Goal: Task Accomplishment & Management: Manage account settings

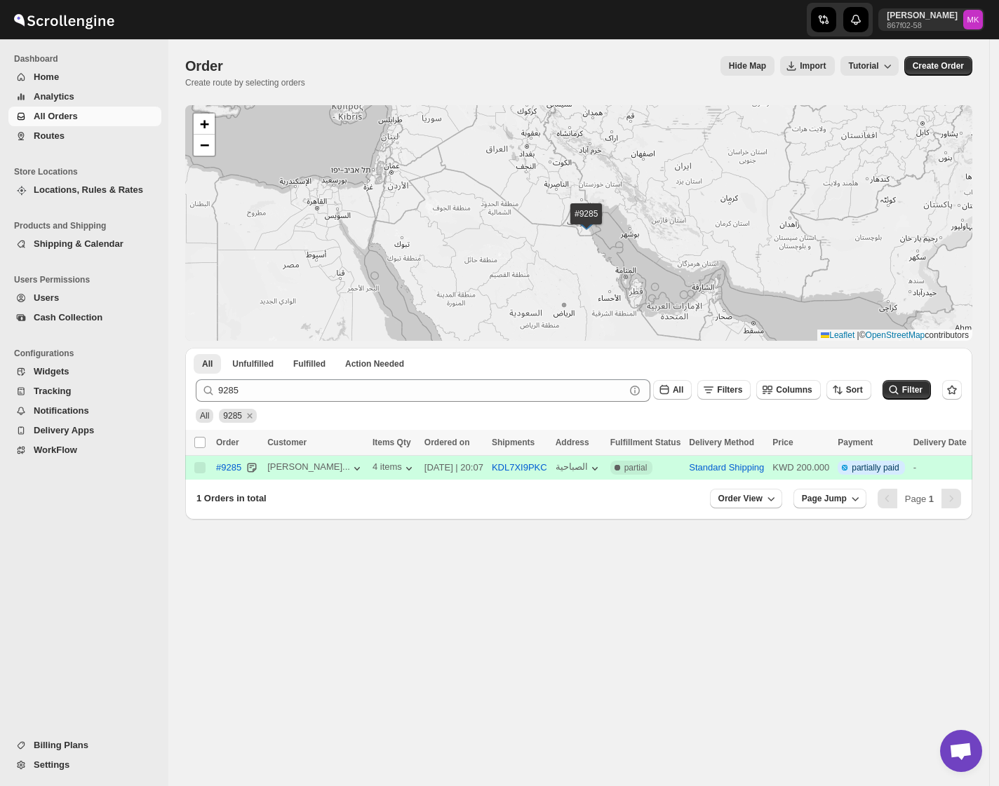
click at [62, 140] on span "Routes" at bounding box center [49, 135] width 31 height 11
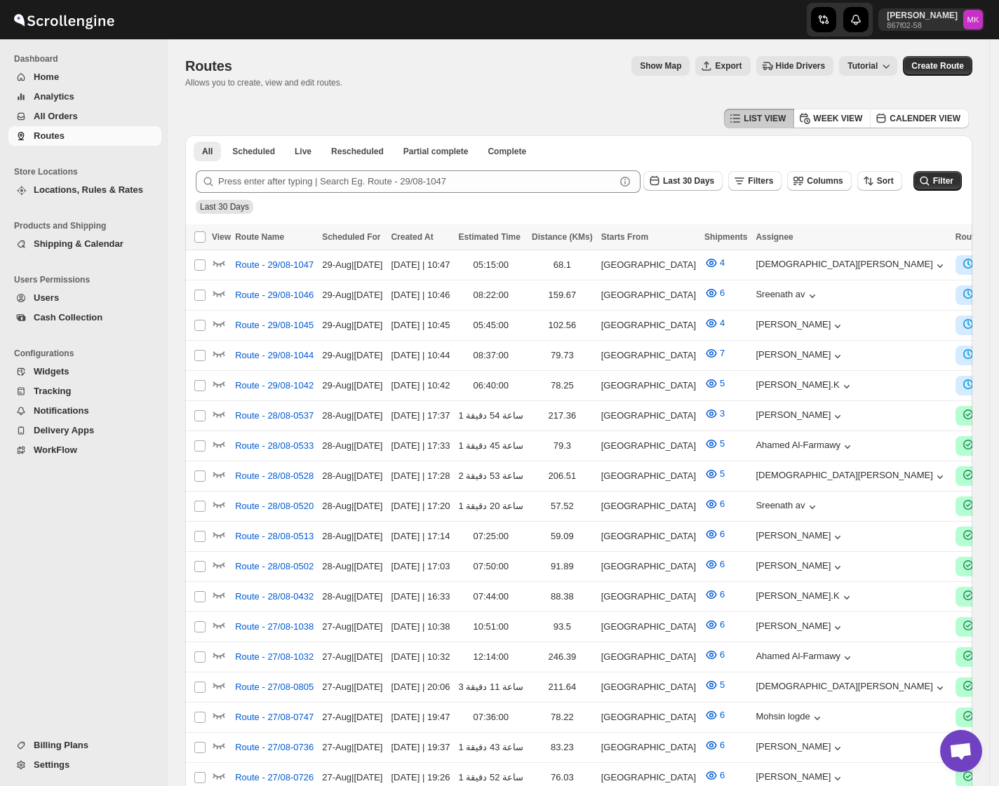
click at [77, 144] on button "Routes" at bounding box center [84, 136] width 153 height 20
click at [52, 112] on span "All Orders" at bounding box center [56, 116] width 44 height 11
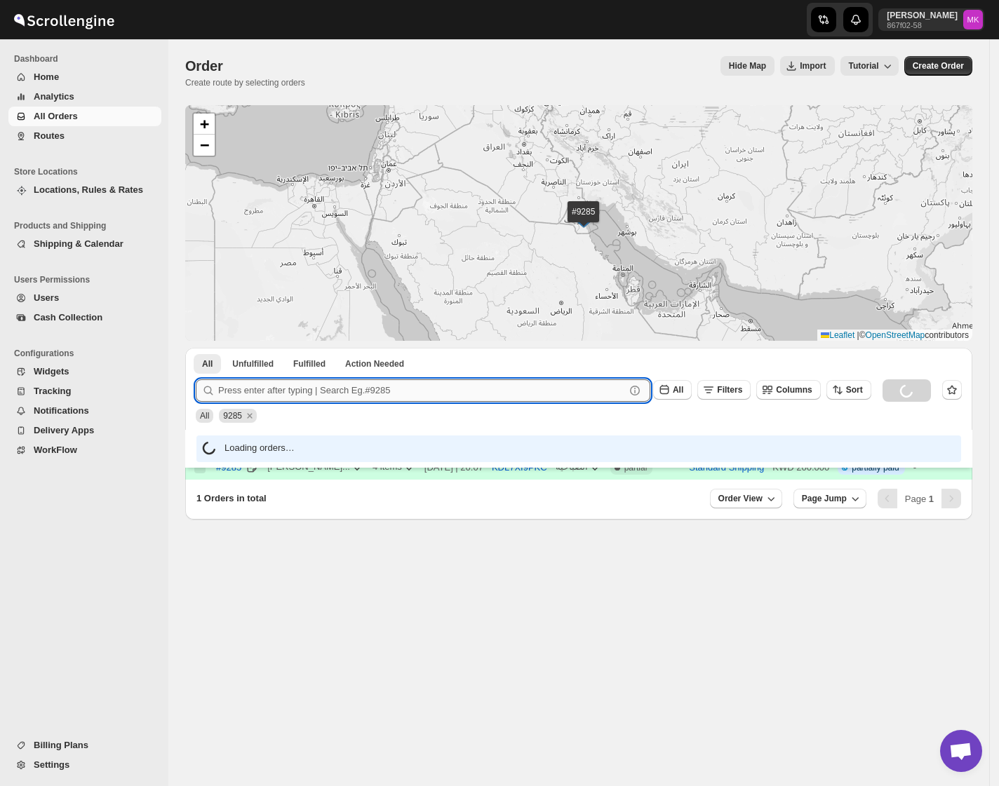
click at [257, 386] on input "text" at bounding box center [421, 390] width 407 height 22
paste input "9685"
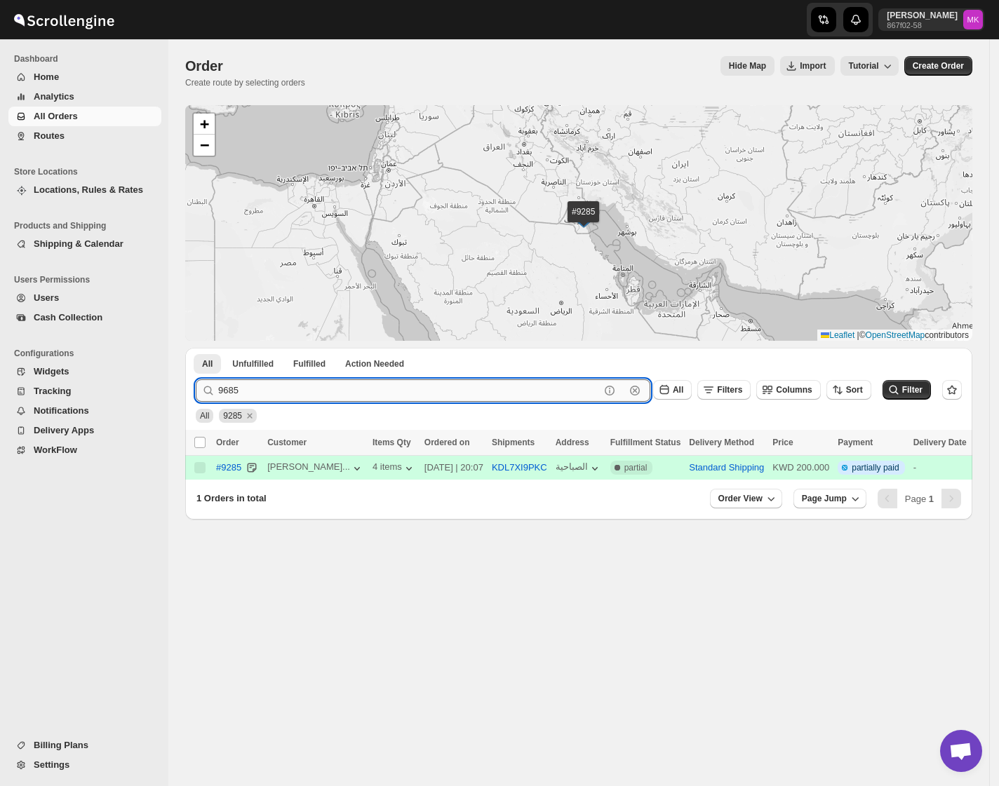
click at [254, 391] on input "9685" at bounding box center [409, 390] width 382 height 22
type input "9685"
click at [196, 348] on button "Submit" at bounding box center [216, 355] width 40 height 15
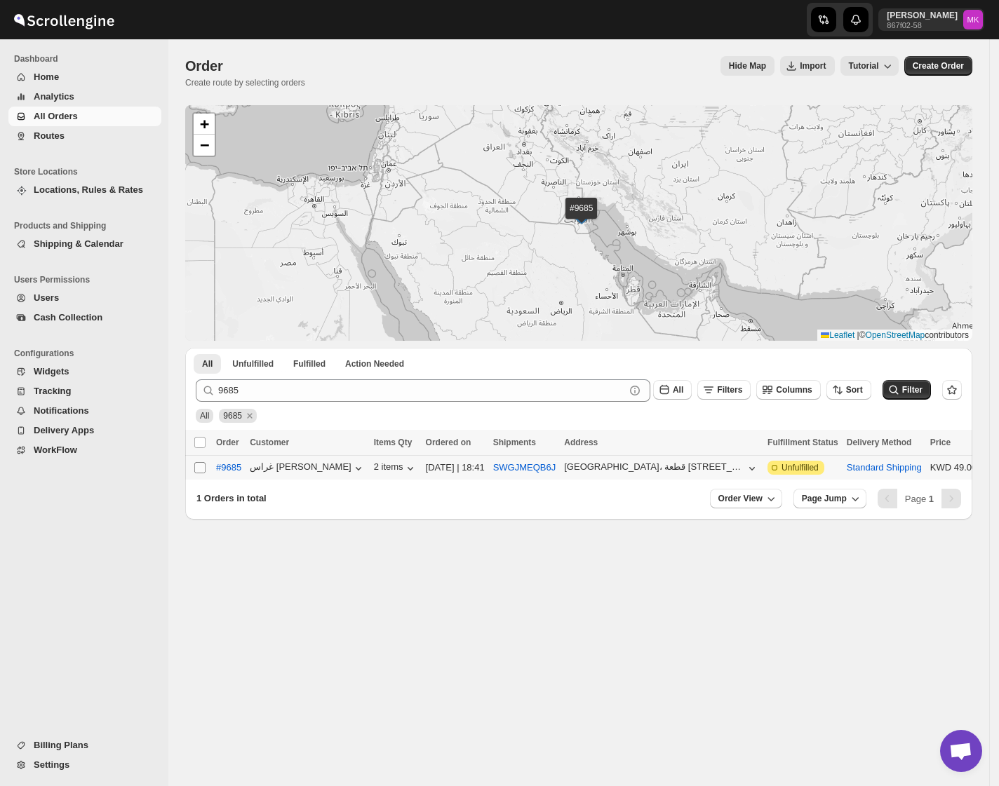
click at [196, 470] on input "Select order" at bounding box center [199, 467] width 11 height 11
checkbox input "true"
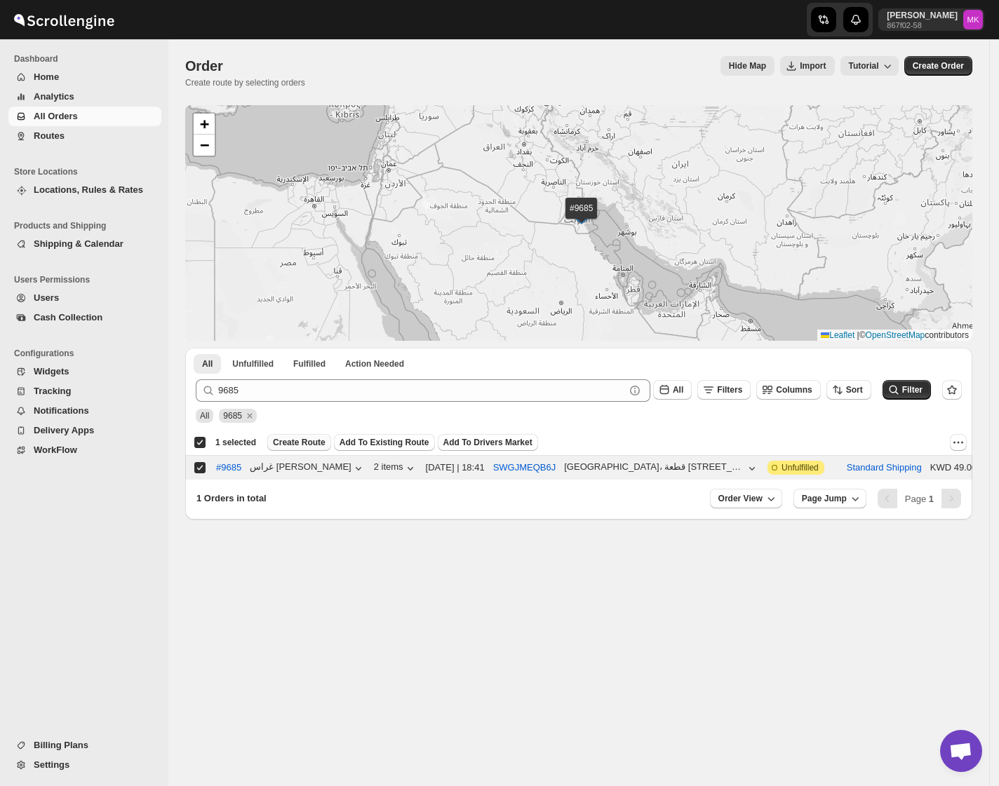
click at [292, 447] on span "Create Route" at bounding box center [299, 442] width 53 height 11
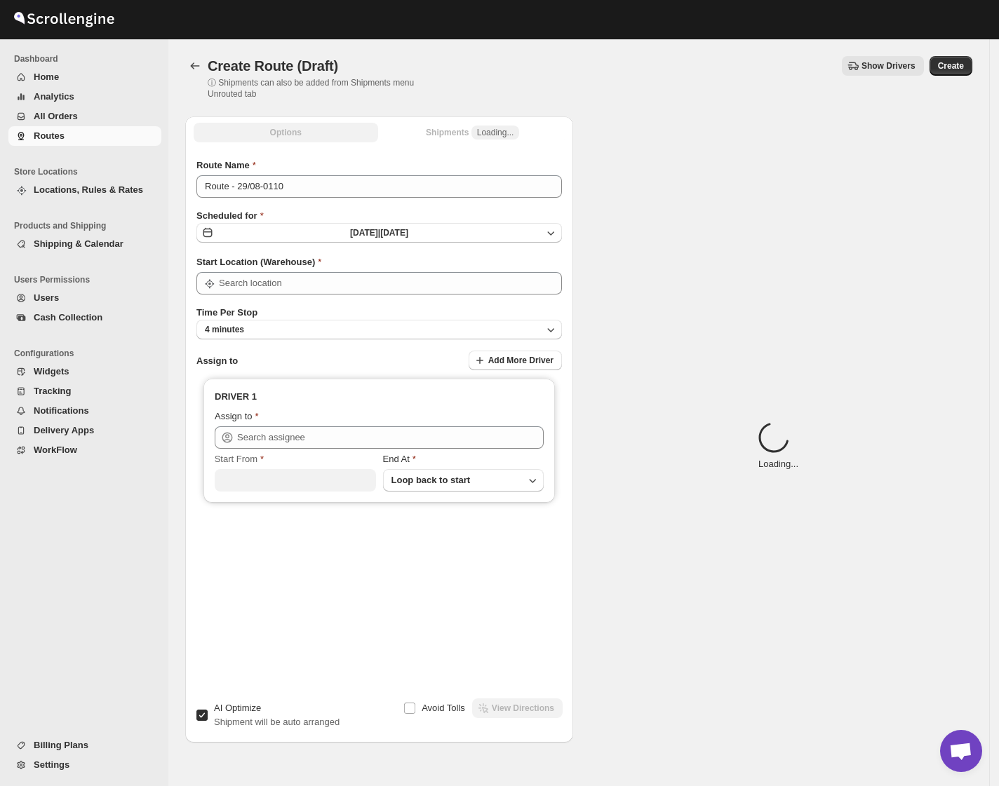
type input "[GEOGRAPHIC_DATA]"
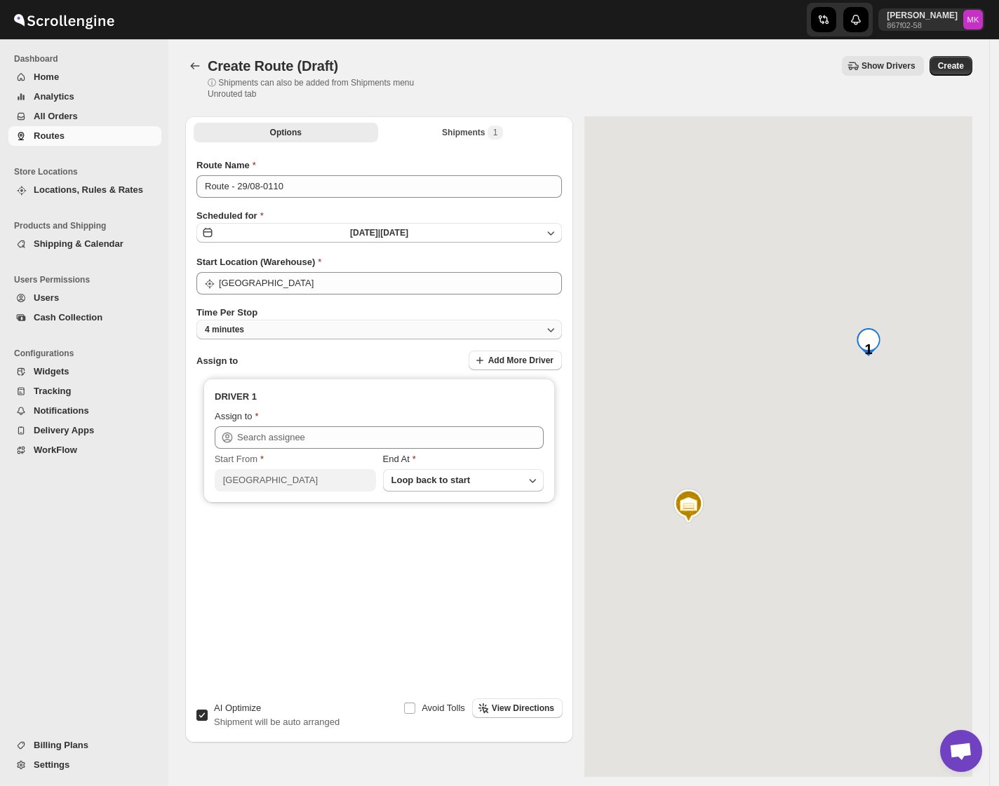
click at [269, 326] on button "4 minutes" at bounding box center [378, 330] width 365 height 20
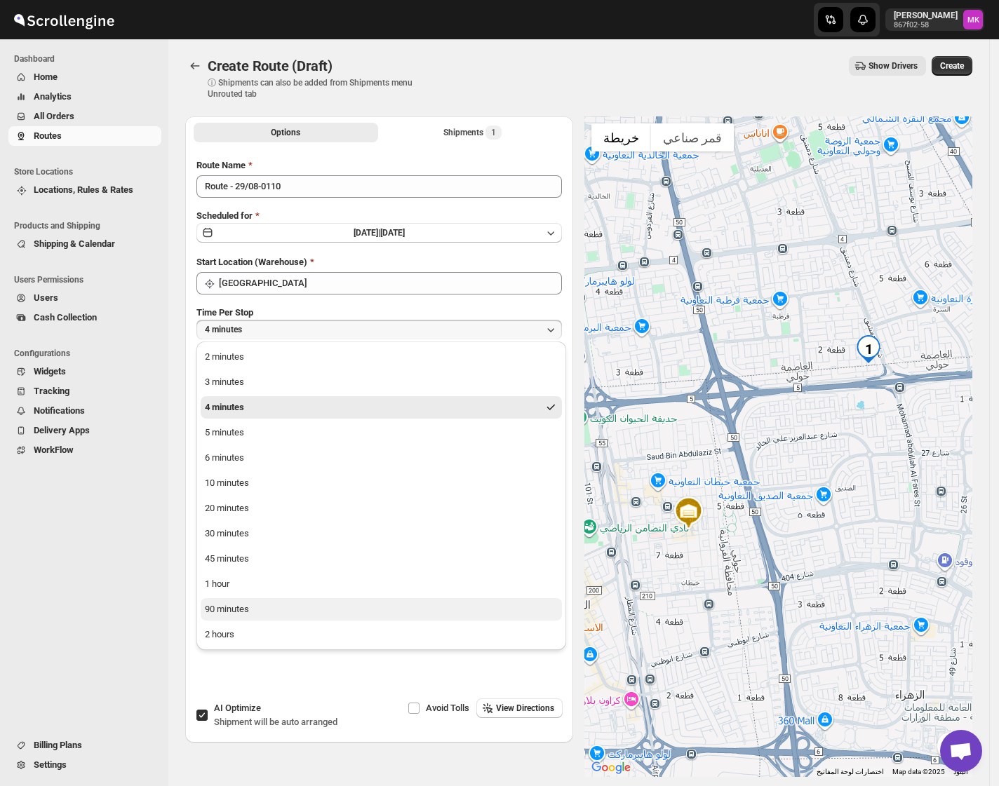
click at [228, 605] on div "90 minutes" at bounding box center [227, 609] width 44 height 14
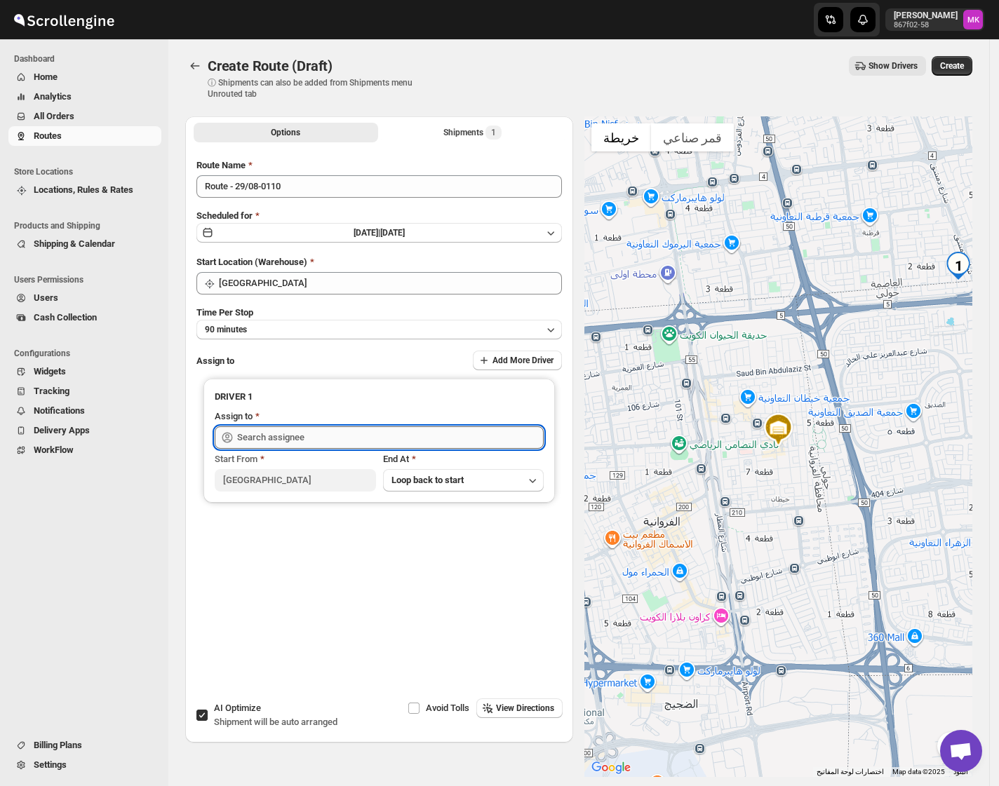
click at [414, 439] on input "text" at bounding box center [390, 437] width 306 height 22
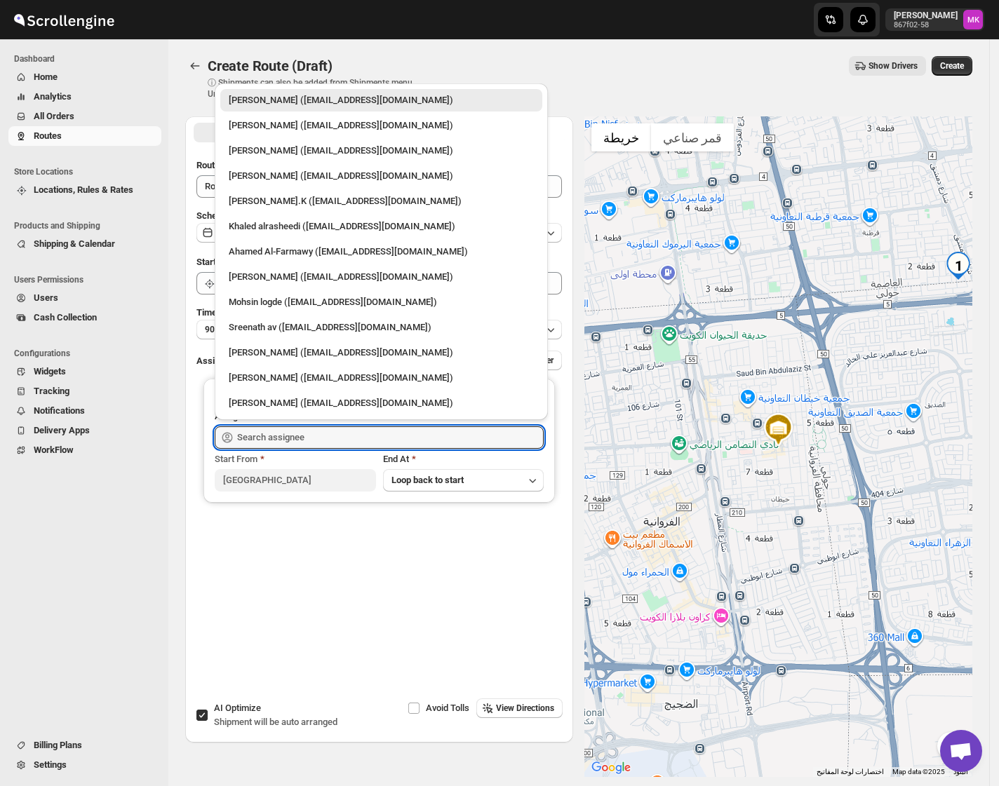
click at [289, 360] on div "[PERSON_NAME] ([EMAIL_ADDRESS][DOMAIN_NAME])" at bounding box center [381, 353] width 322 height 22
type input "[PERSON_NAME] ([EMAIL_ADDRESS][DOMAIN_NAME])"
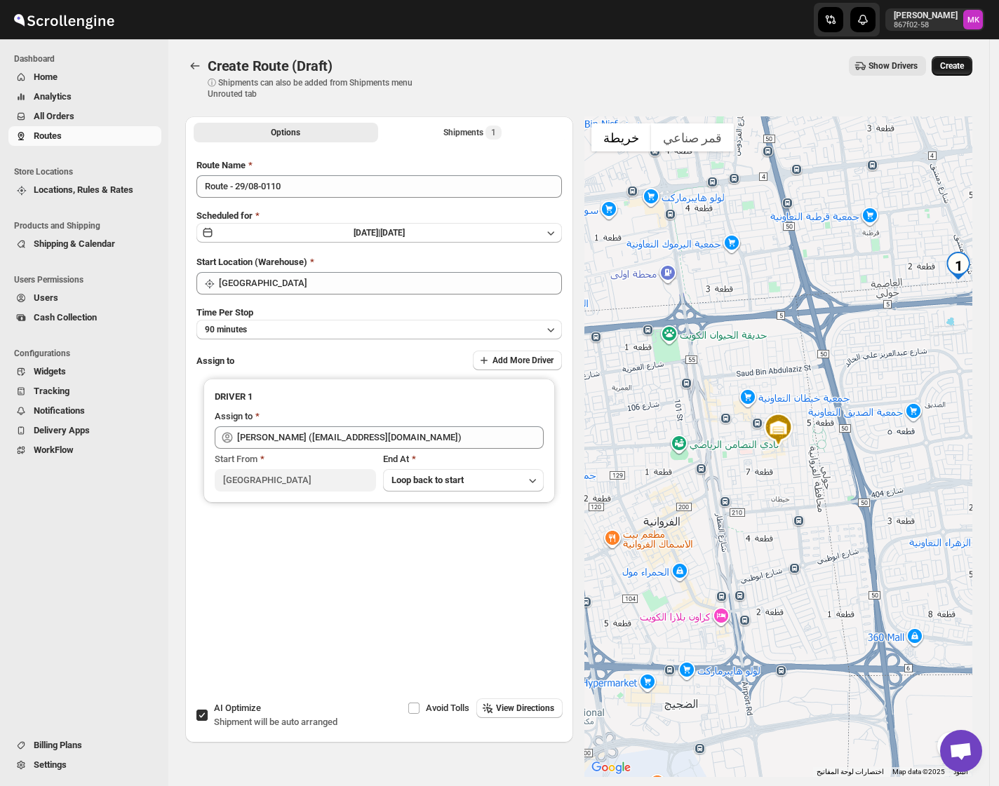
click at [948, 65] on span "Create" at bounding box center [952, 65] width 24 height 11
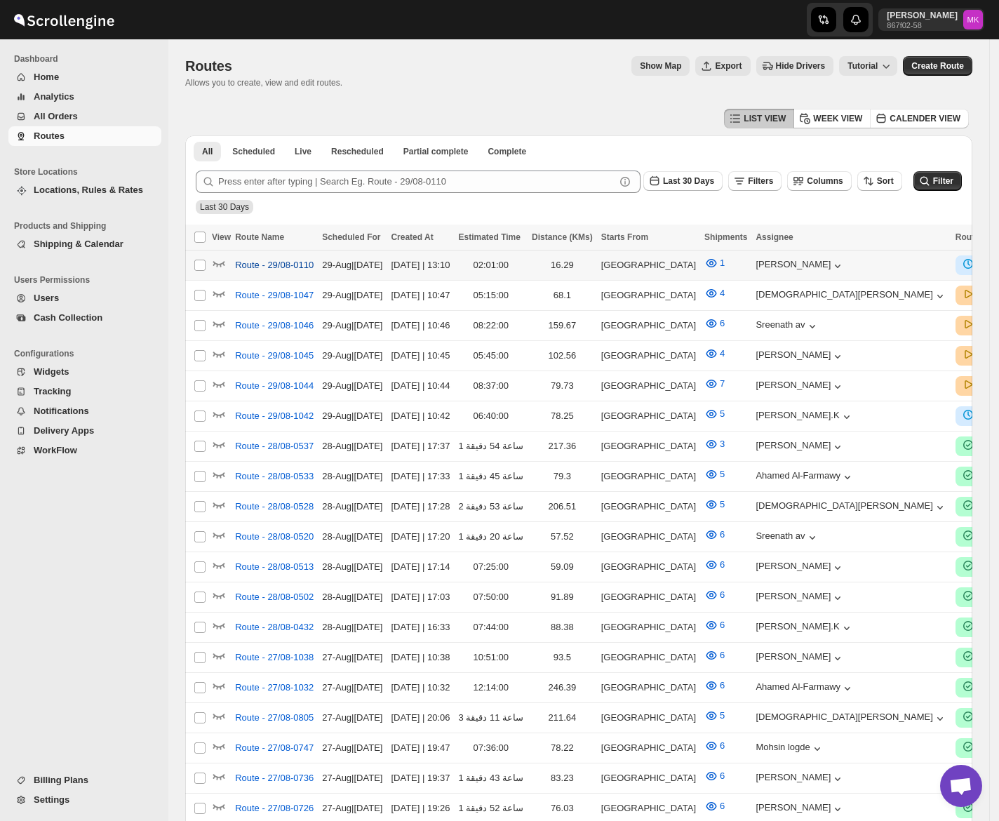
click at [284, 262] on span "Route - 29/08-0110" at bounding box center [274, 265] width 79 height 14
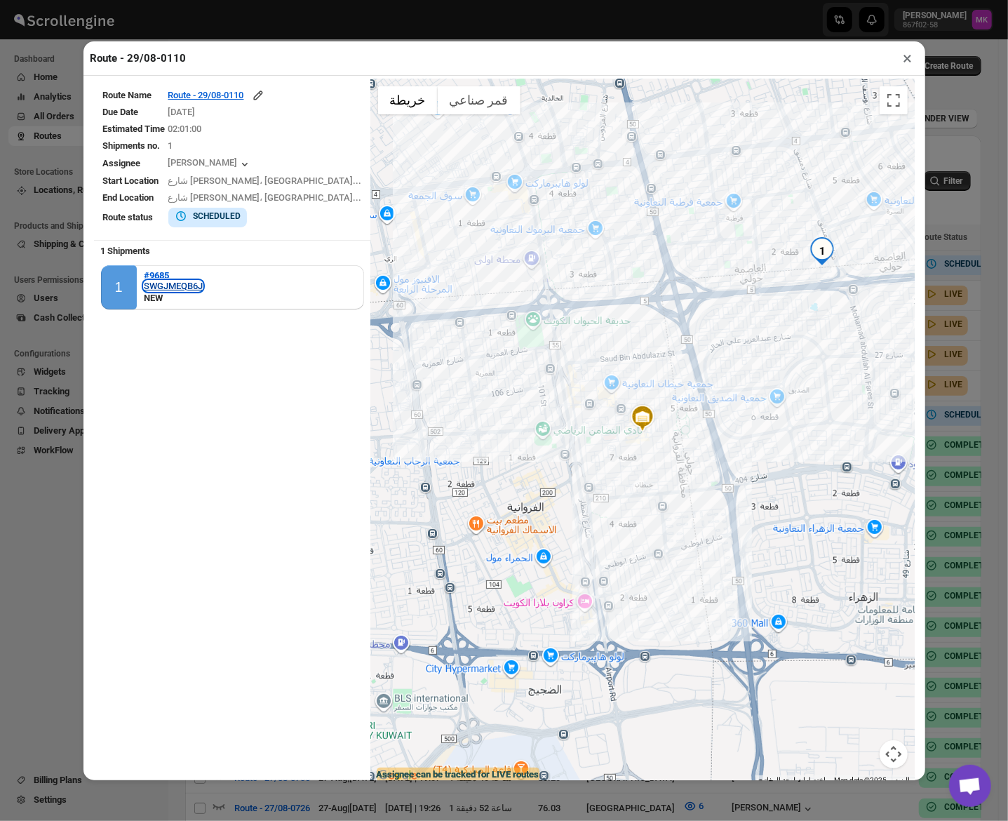
click at [170, 283] on div "SWGJMEQB6J" at bounding box center [173, 286] width 59 height 11
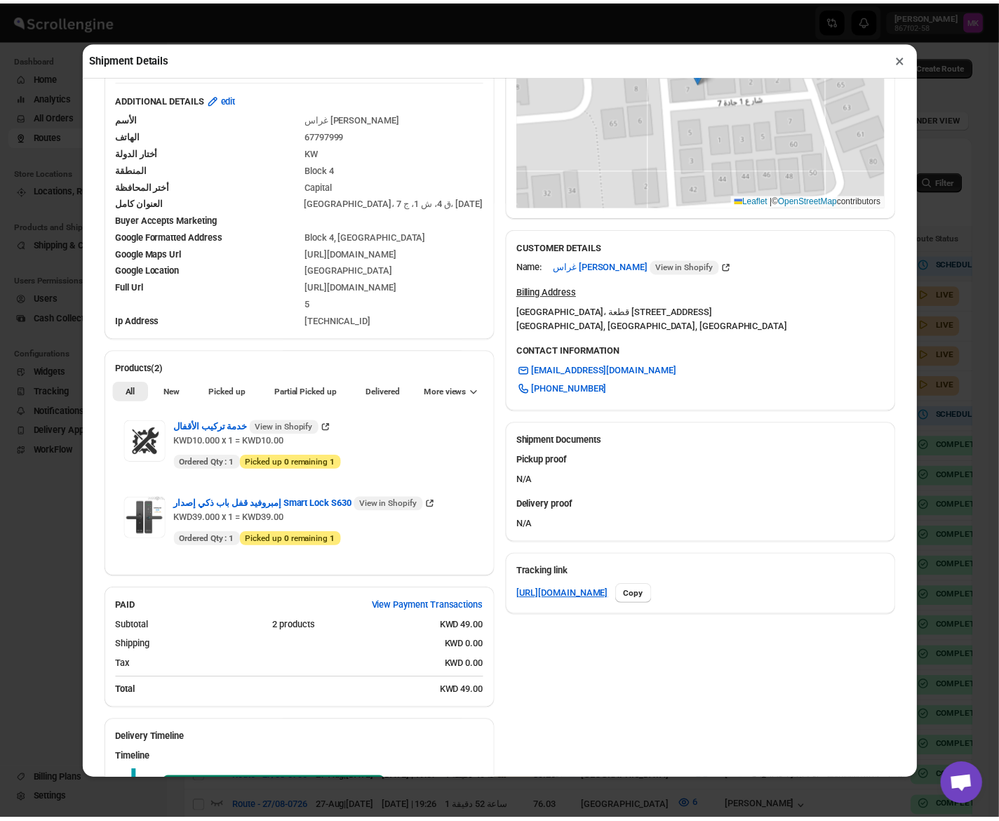
scroll to position [519, 0]
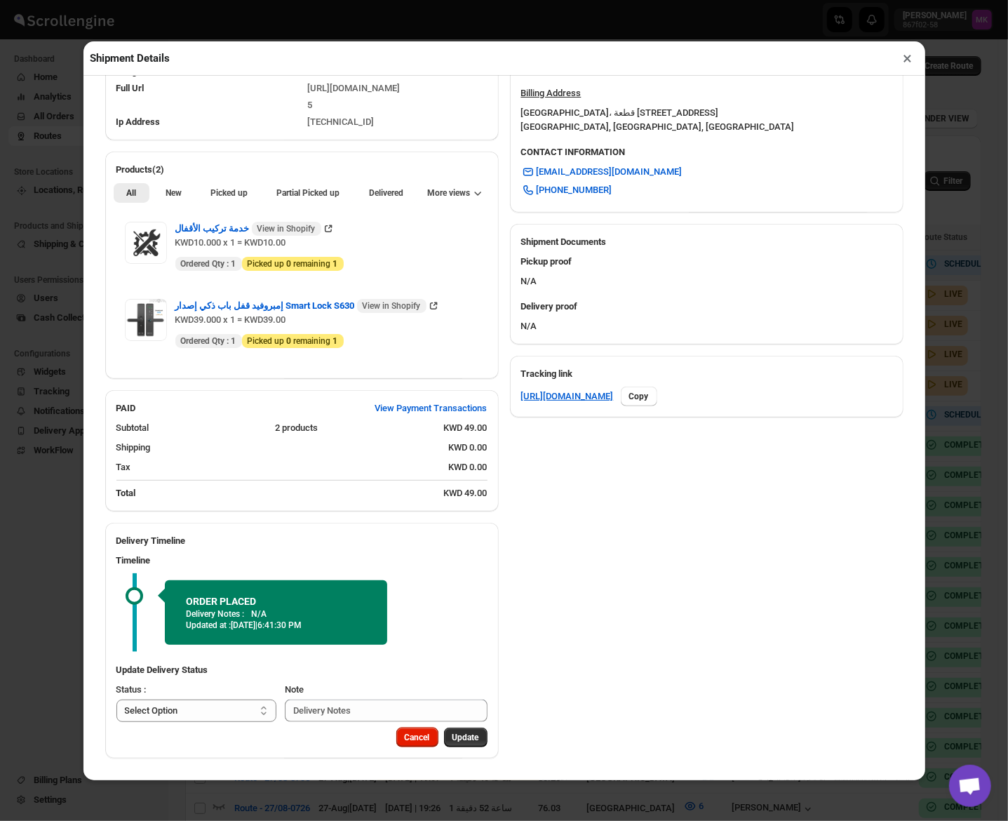
click at [906, 58] on button "×" at bounding box center [908, 58] width 20 height 20
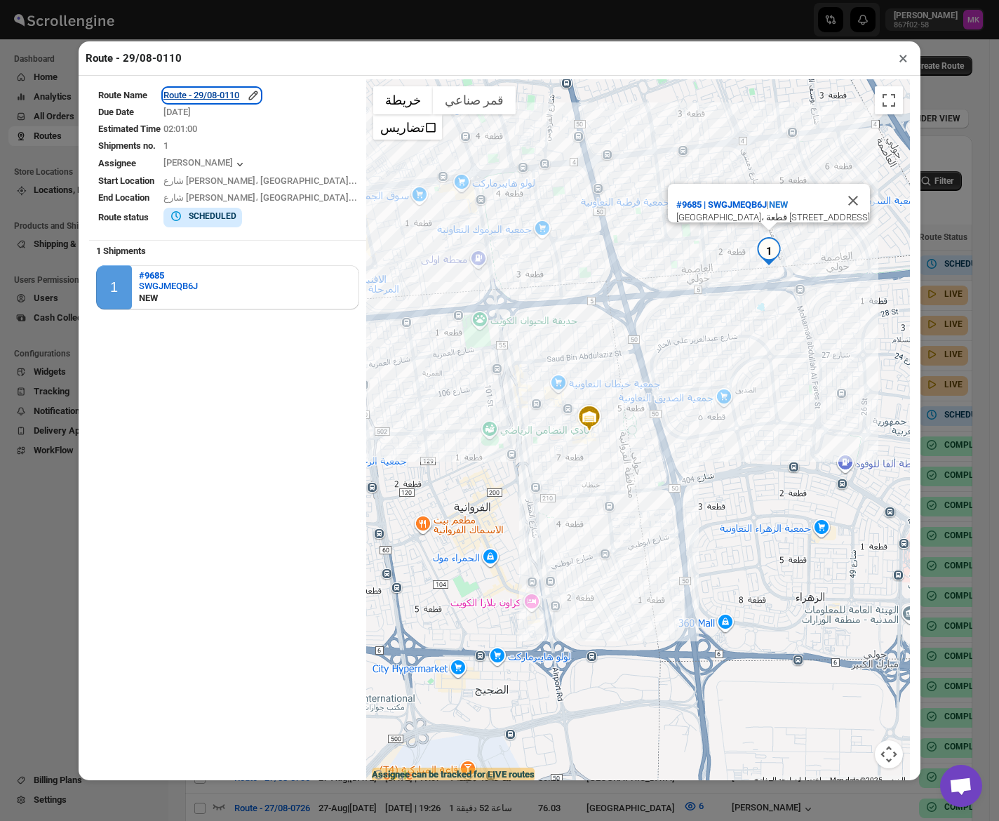
click at [236, 102] on div "Route - 29/08-0110" at bounding box center [211, 95] width 97 height 14
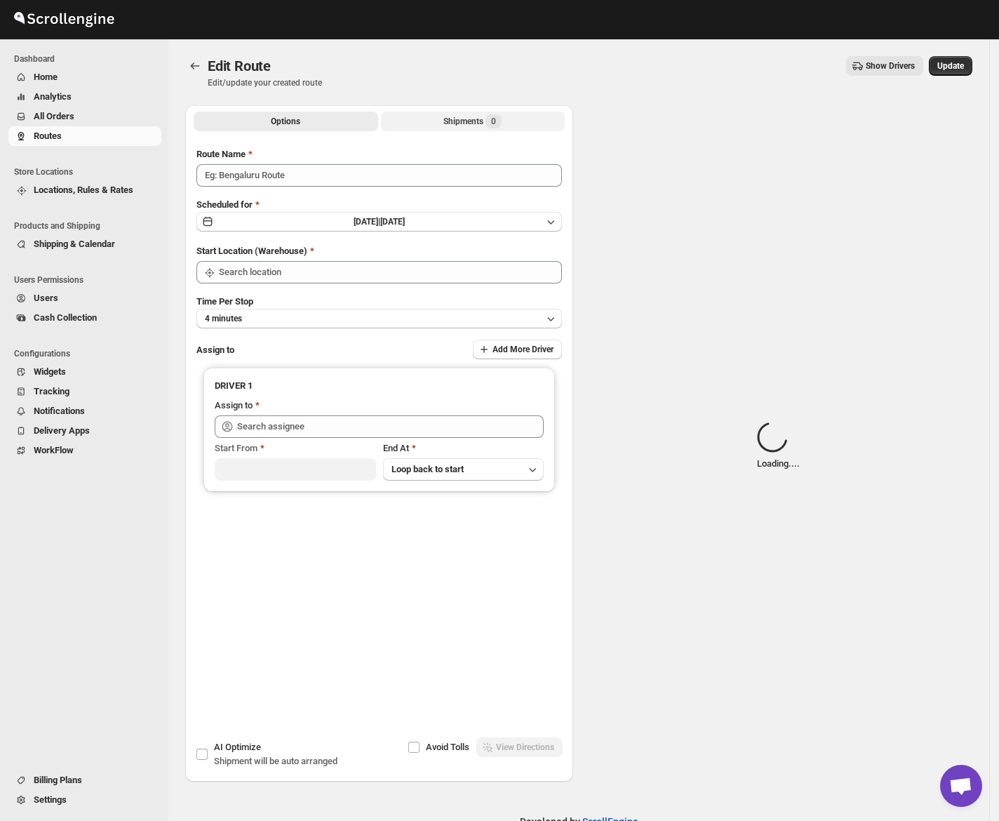
type input "Route - 29/08-0110"
click at [499, 116] on span "Loading..." at bounding box center [494, 121] width 36 height 11
type input "[GEOGRAPHIC_DATA]"
type input "[PERSON_NAME] ([EMAIL_ADDRESS][DOMAIN_NAME])"
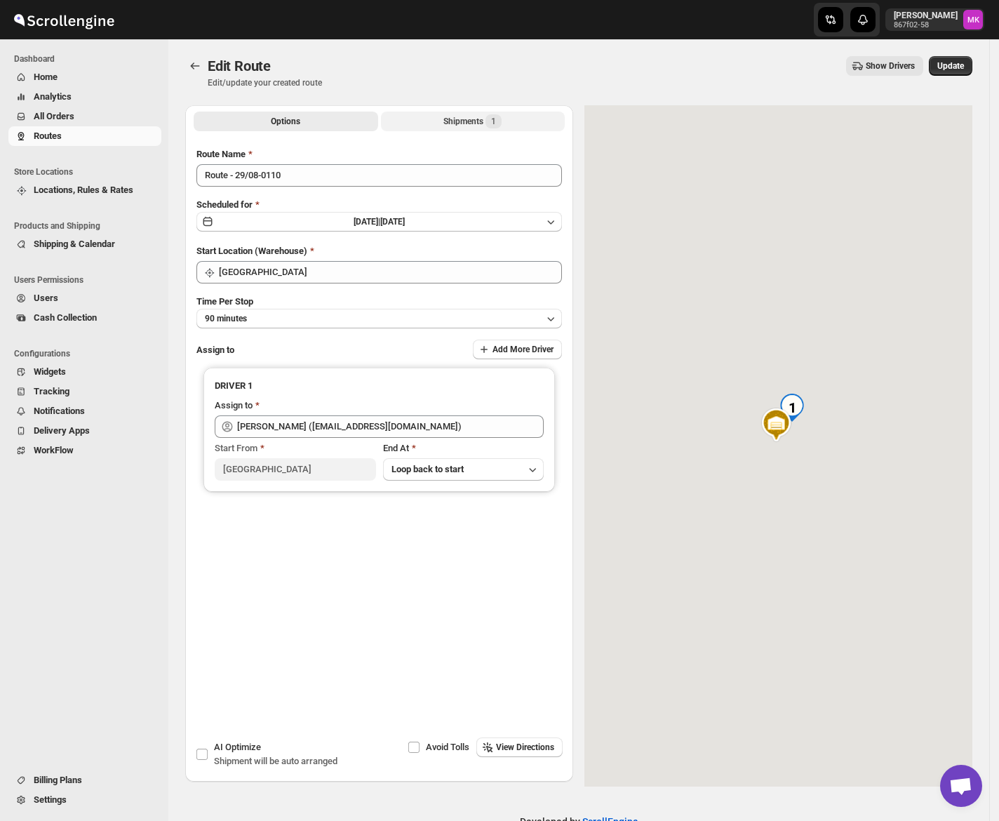
click at [447, 123] on div "Shipments 1" at bounding box center [472, 121] width 58 height 14
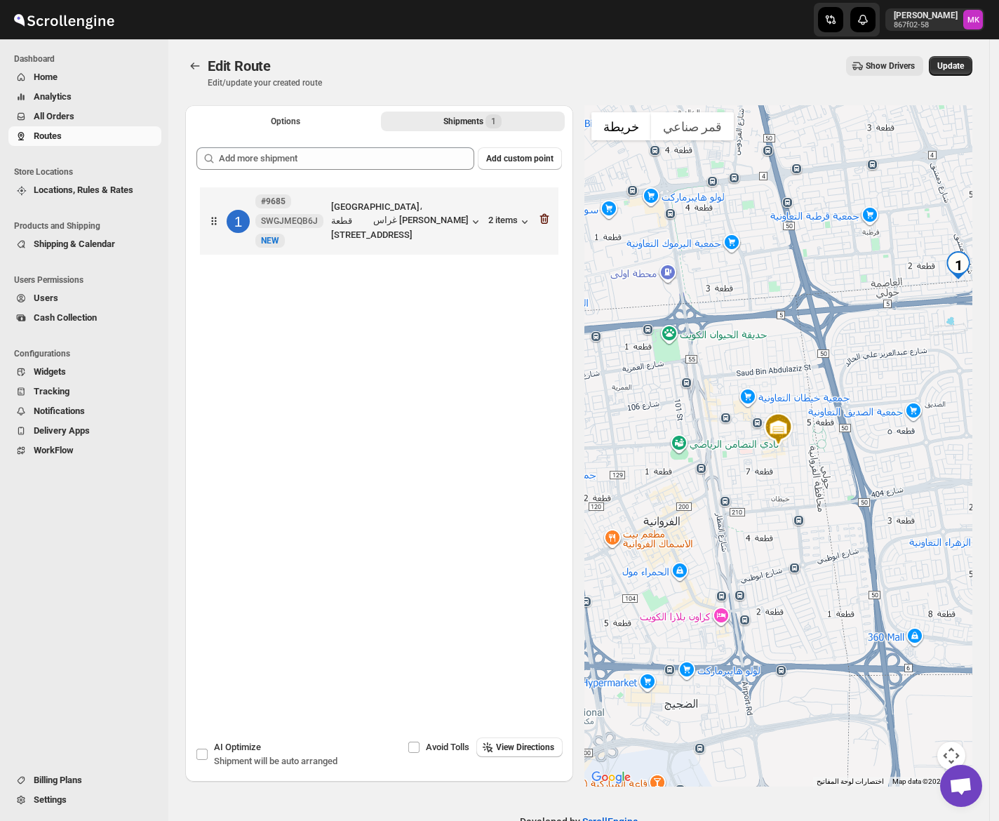
click at [548, 226] on icon "button" at bounding box center [544, 219] width 14 height 14
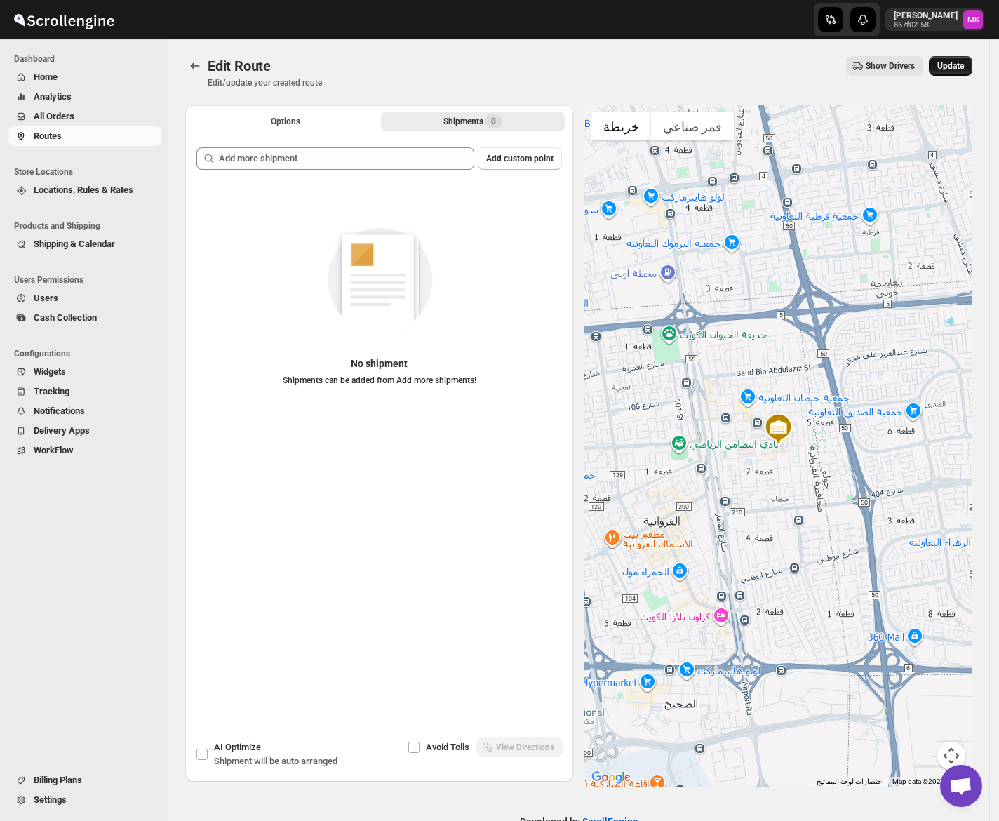
click at [964, 69] on span "Update" at bounding box center [950, 65] width 27 height 11
